Goal: Book appointment/travel/reservation

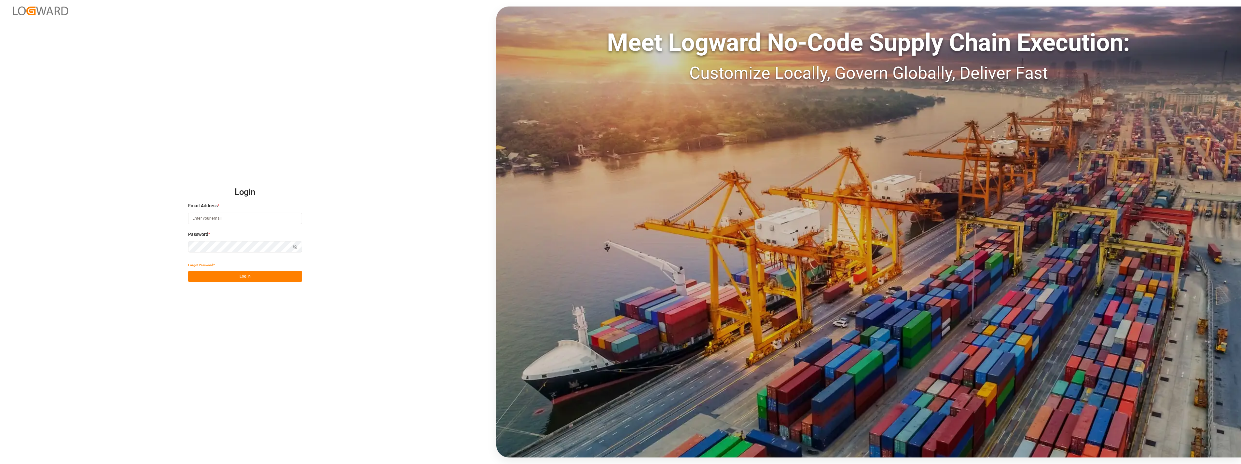
type input "[PERSON_NAME][EMAIL_ADDRESS][PERSON_NAME][DOMAIN_NAME]"
click at [248, 277] on button "Log In" at bounding box center [245, 276] width 114 height 11
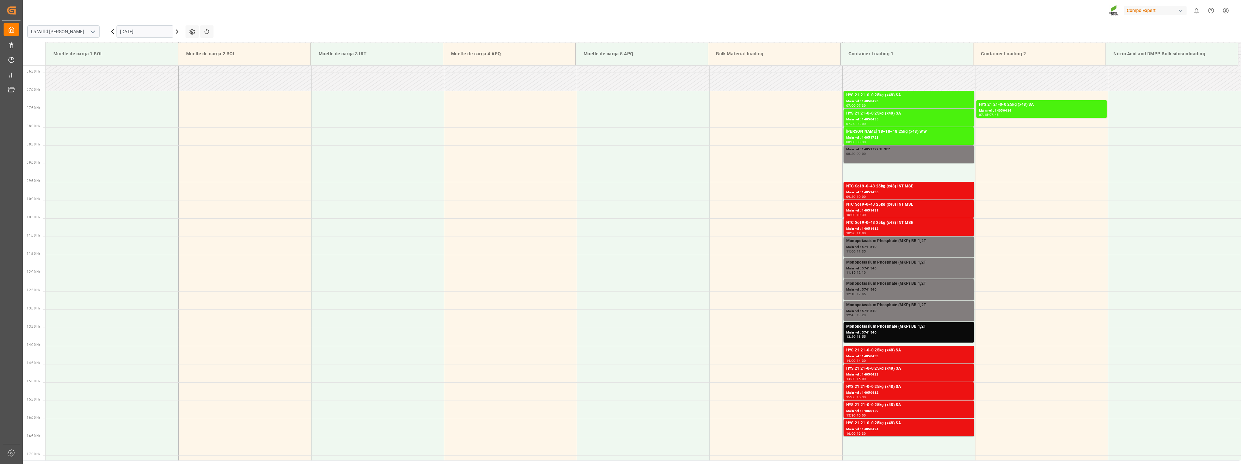
scroll to position [251, 0]
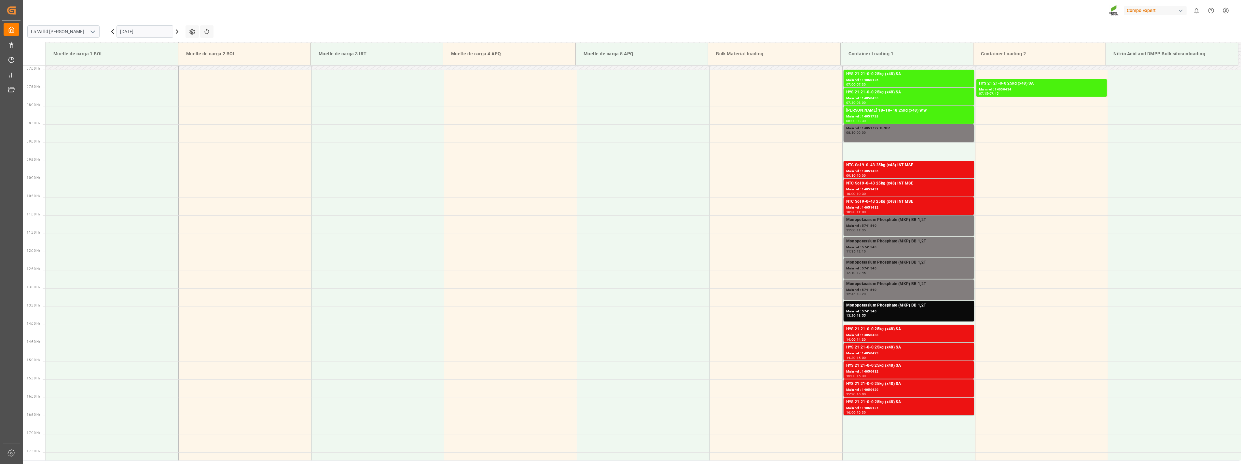
click at [145, 32] on input "[DATE]" at bounding box center [144, 31] width 57 height 12
drag, startPoint x: 168, startPoint y: 89, endPoint x: 165, endPoint y: 86, distance: 3.9
click at [168, 89] on div "8 9 10 11 12 13 14" at bounding box center [163, 83] width 89 height 13
click at [165, 86] on div "11" at bounding box center [163, 84] width 8 height 8
